Goal: Navigation & Orientation: Find specific page/section

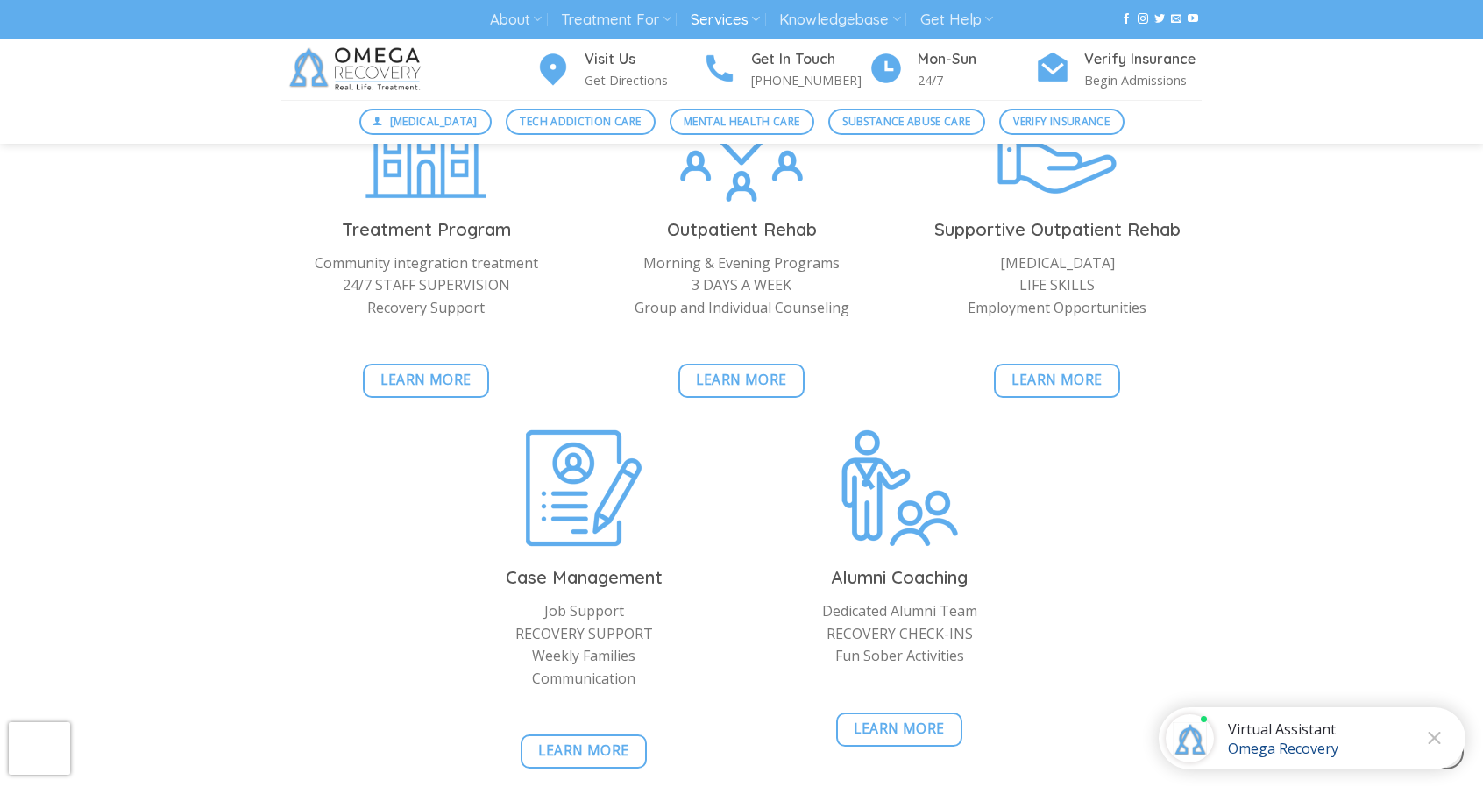
scroll to position [1665, 0]
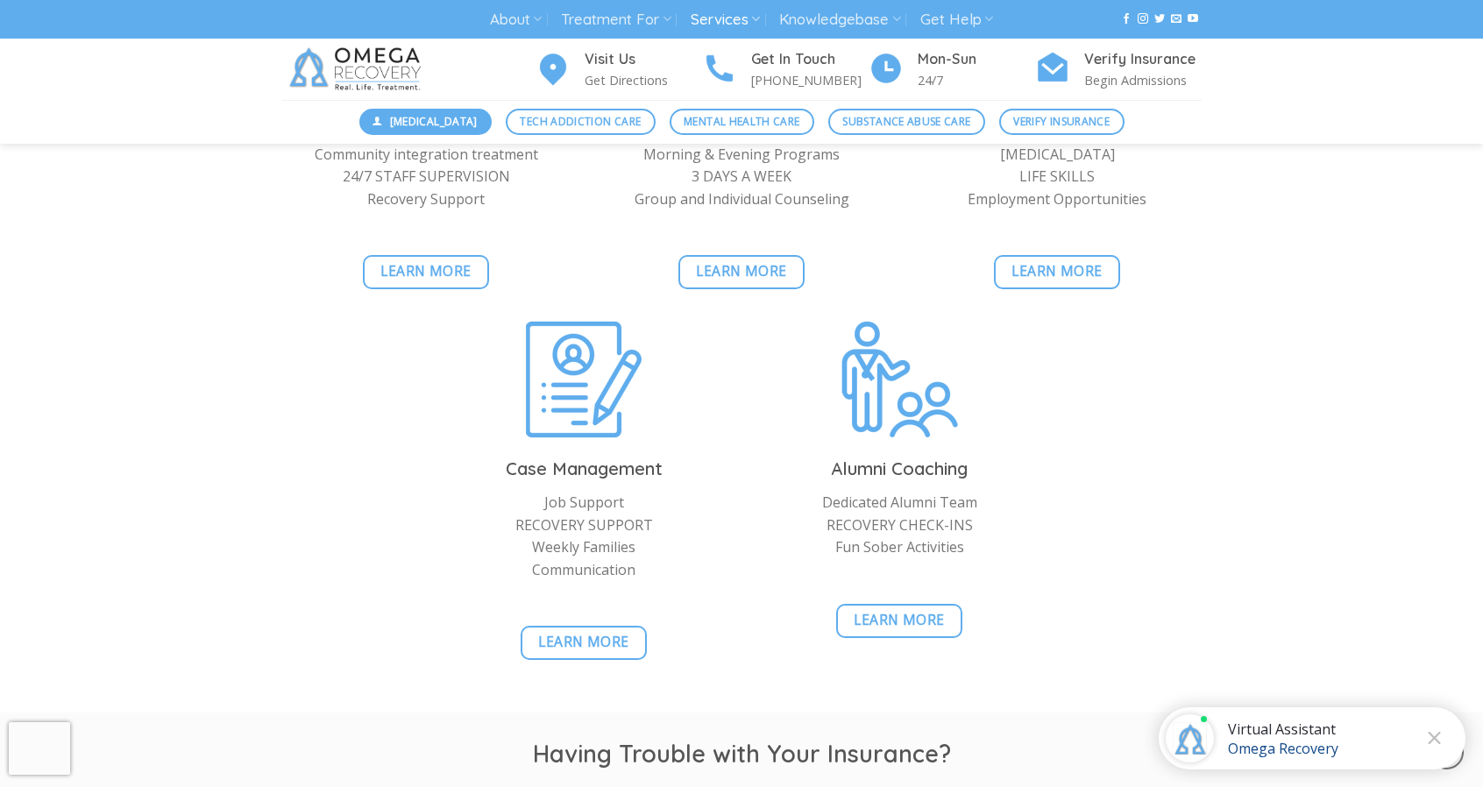
click at [435, 120] on span "[MEDICAL_DATA]" at bounding box center [434, 121] width 88 height 17
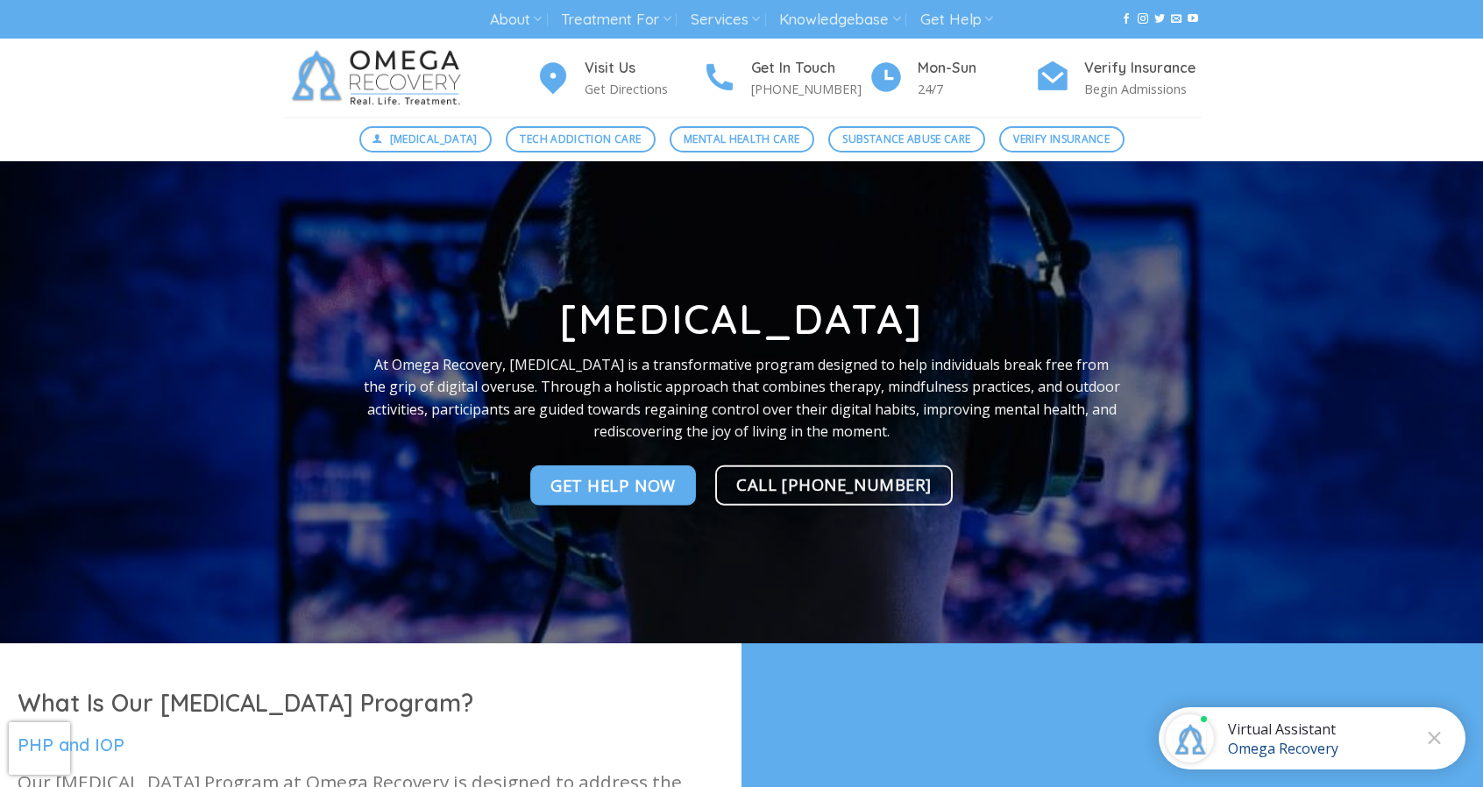
click at [407, 73] on img at bounding box center [379, 78] width 197 height 79
